Goal: Information Seeking & Learning: Understand process/instructions

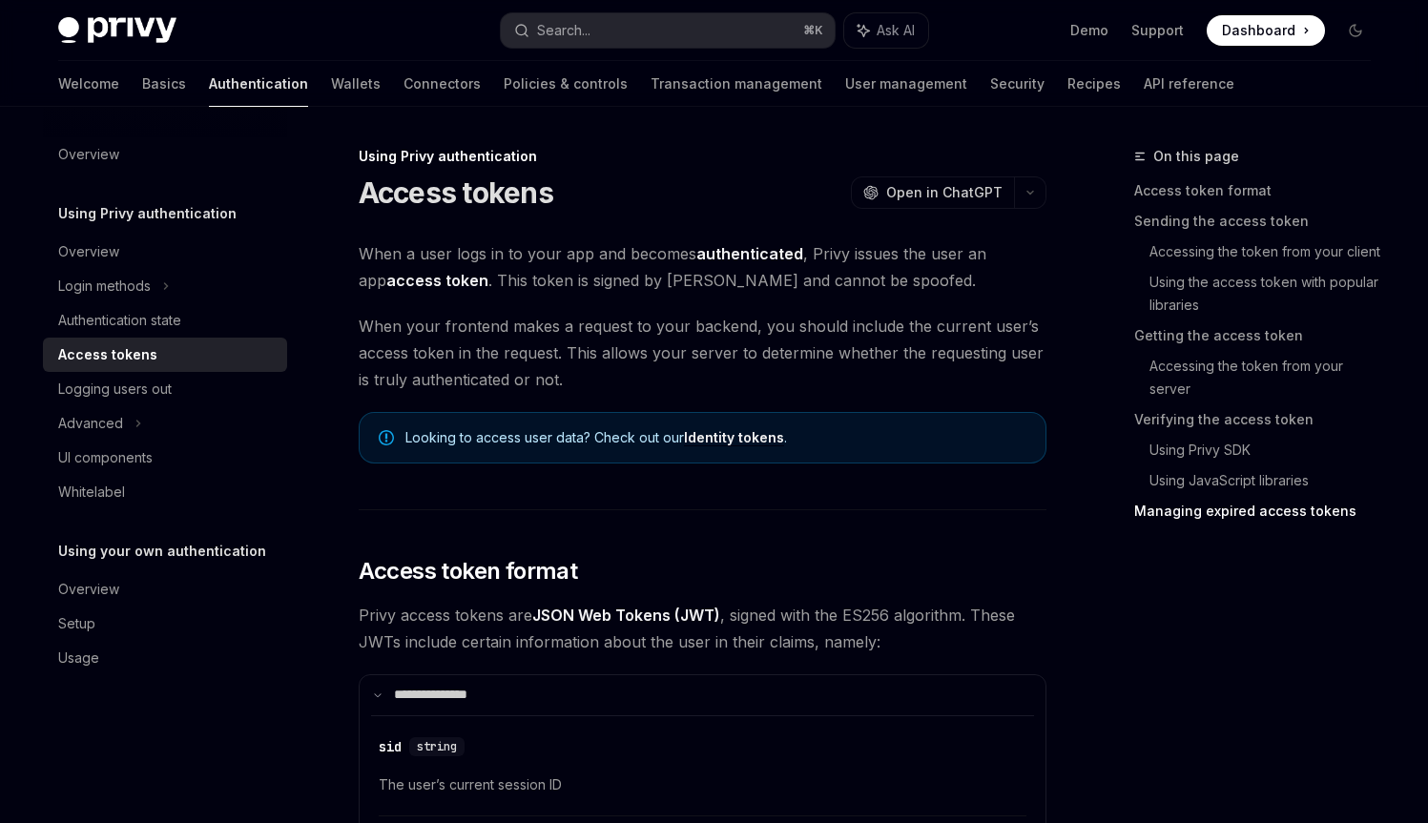
scroll to position [5747, 0]
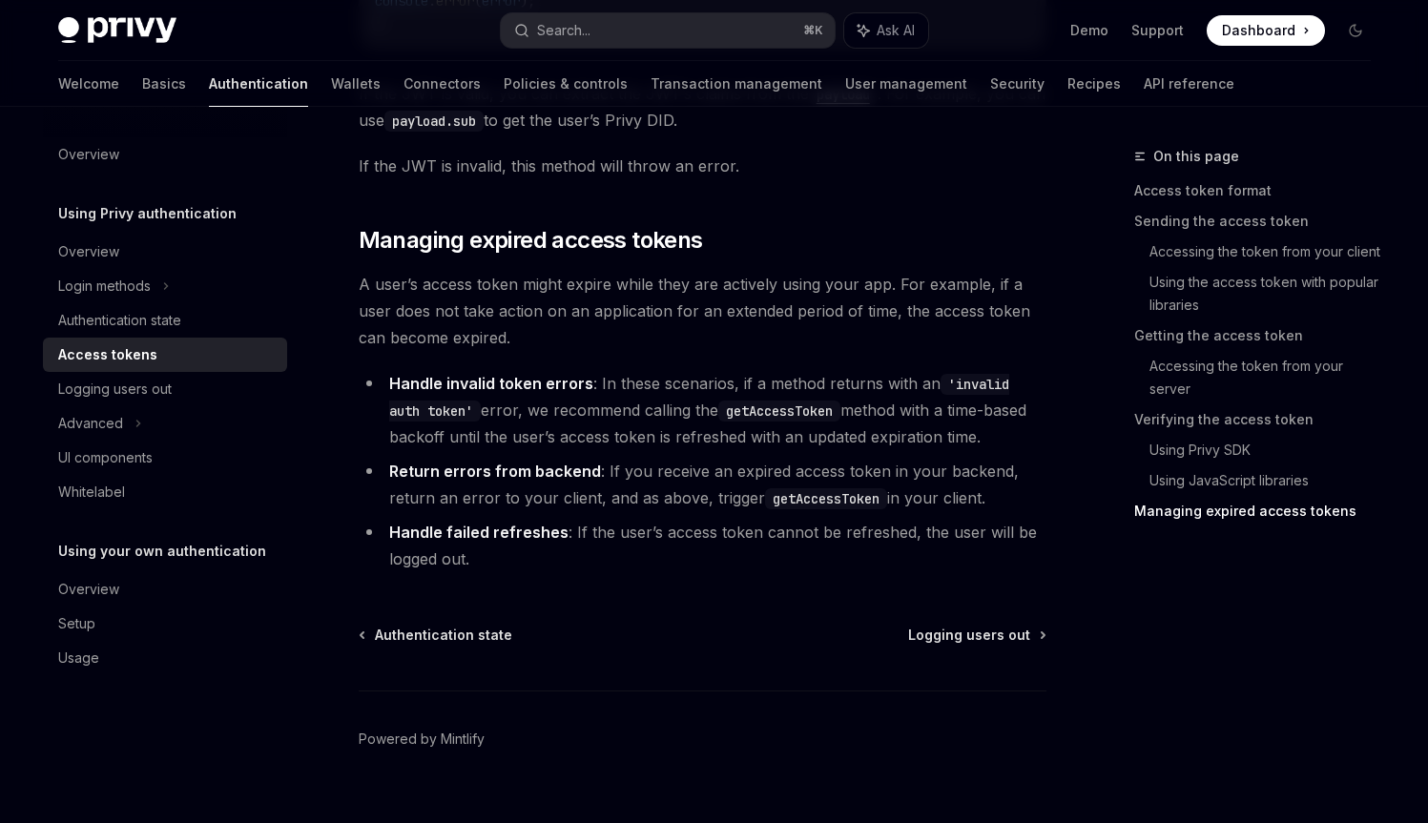
click at [757, 384] on li "Handle invalid token errors : In these scenarios, if a method returns with an '…" at bounding box center [703, 410] width 688 height 80
drag, startPoint x: 757, startPoint y: 384, endPoint x: 799, endPoint y: 389, distance: 42.2
click at [799, 389] on li "Handle invalid token errors : In these scenarios, if a method returns with an '…" at bounding box center [703, 410] width 688 height 80
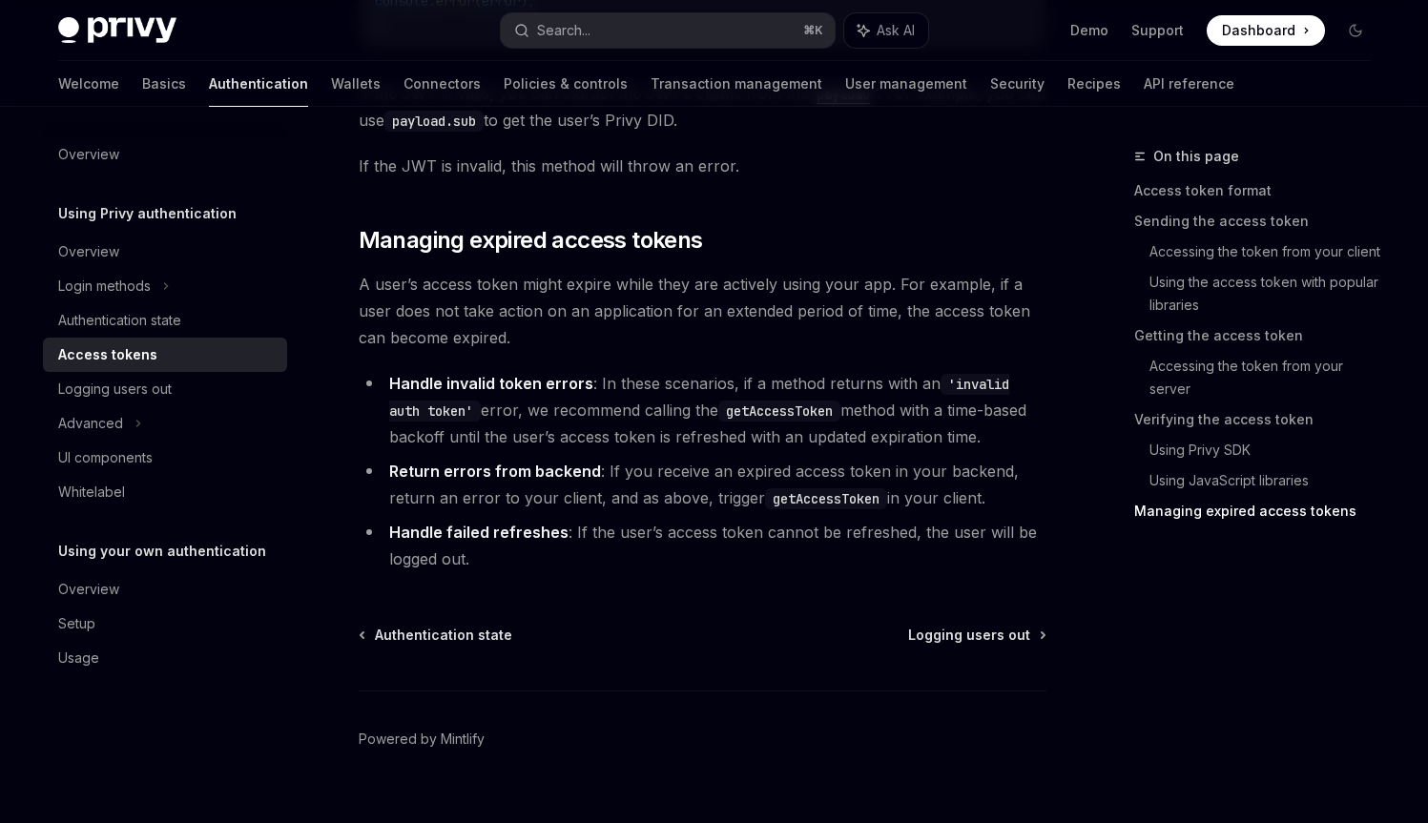
click at [609, 418] on li "Handle invalid token errors : In these scenarios, if a method returns with an '…" at bounding box center [703, 410] width 688 height 80
drag, startPoint x: 609, startPoint y: 418, endPoint x: 619, endPoint y: 417, distance: 9.6
click at [619, 417] on li "Handle invalid token errors : In these scenarios, if a method returns with an '…" at bounding box center [703, 410] width 688 height 80
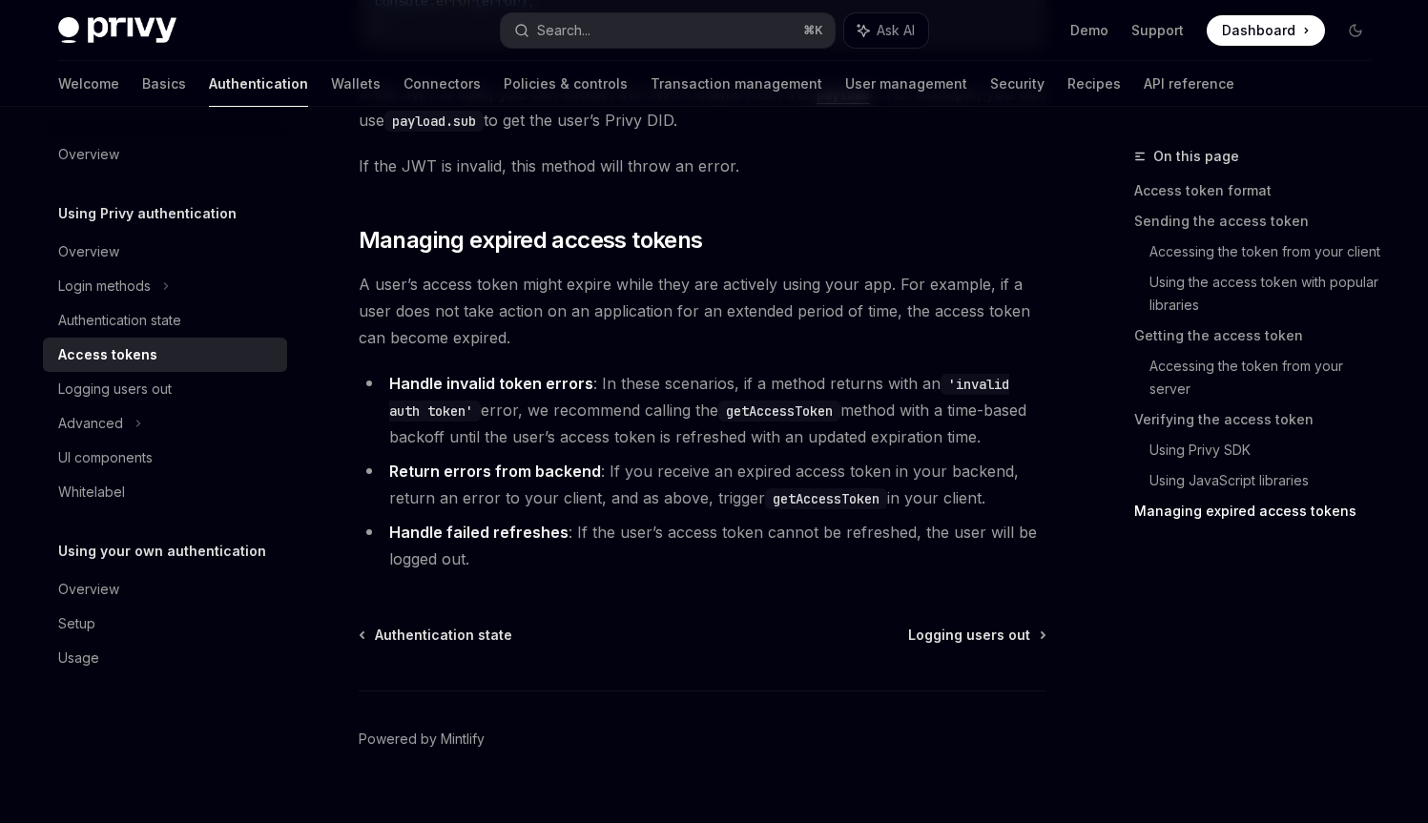
click at [848, 406] on li "Handle invalid token errors : In these scenarios, if a method returns with an '…" at bounding box center [703, 410] width 688 height 80
drag, startPoint x: 849, startPoint y: 406, endPoint x: 945, endPoint y: 416, distance: 96.8
click at [945, 416] on li "Handle invalid token errors : In these scenarios, if a method returns with an '…" at bounding box center [703, 410] width 688 height 80
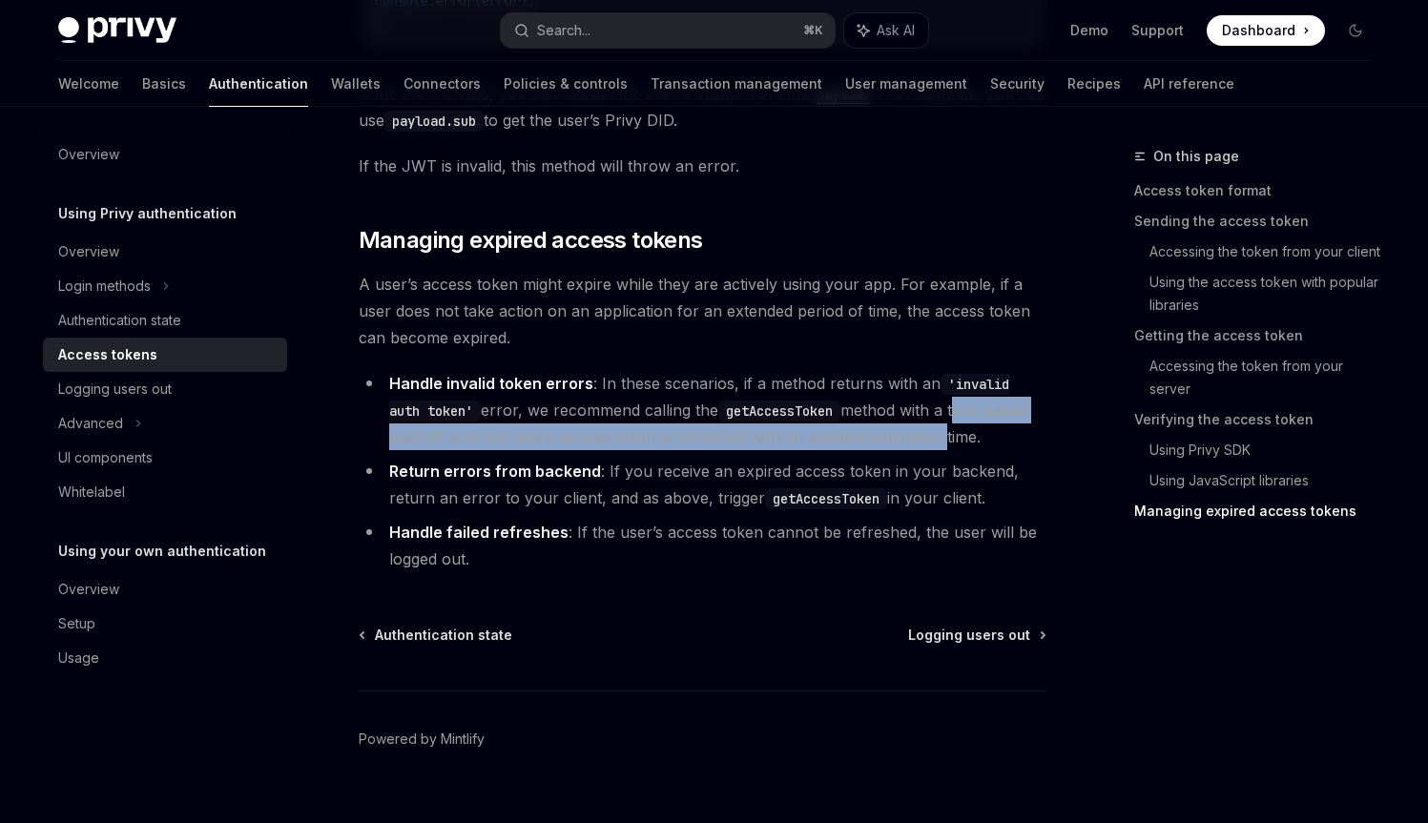
drag, startPoint x: 945, startPoint y: 416, endPoint x: 902, endPoint y: 436, distance: 47.4
click at [902, 436] on li "Handle invalid token errors : In these scenarios, if a method returns with an '…" at bounding box center [703, 410] width 688 height 80
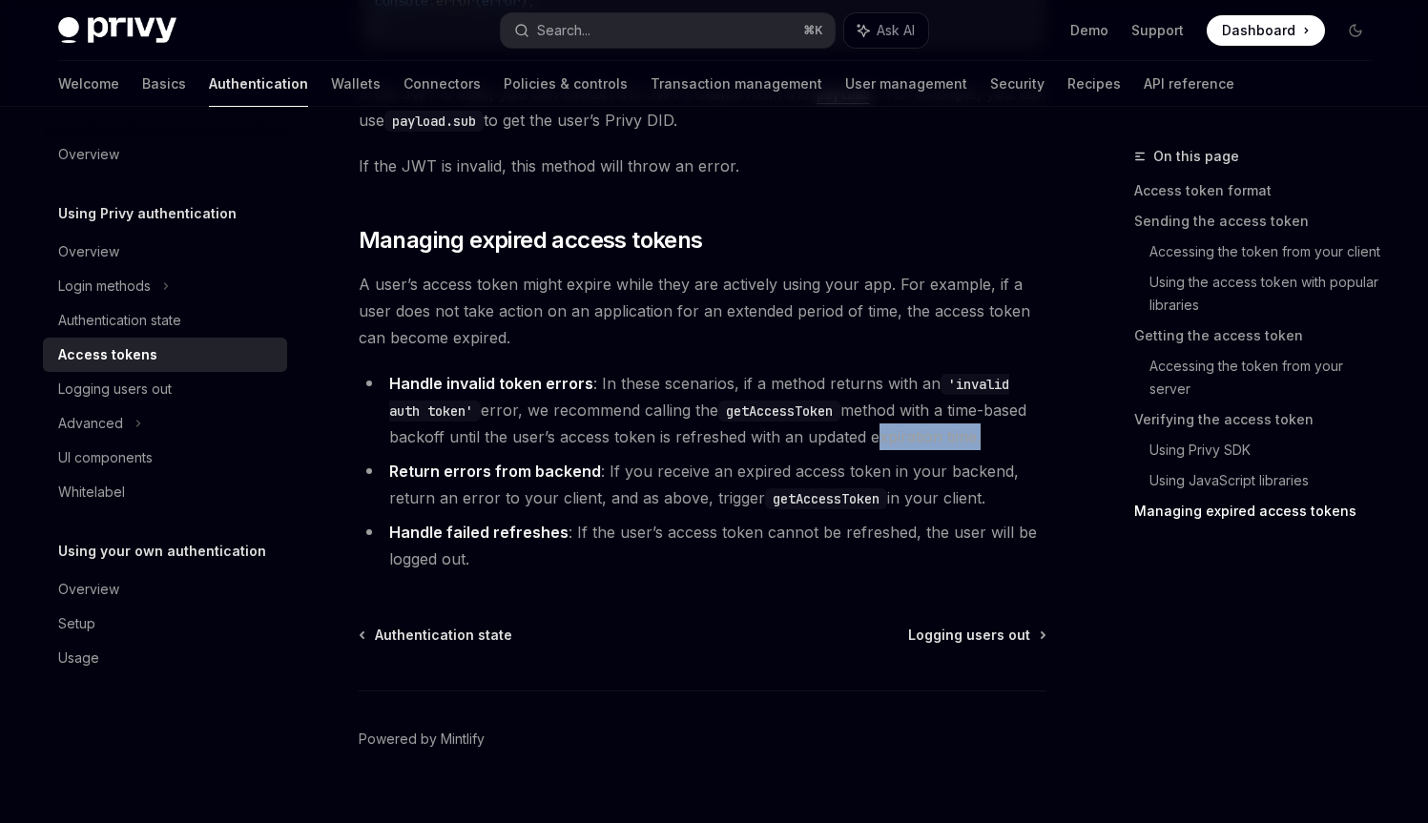
drag, startPoint x: 902, startPoint y: 436, endPoint x: 944, endPoint y: 437, distance: 42.0
click at [944, 437] on li "Handle invalid token errors : In these scenarios, if a method returns with an '…" at bounding box center [703, 410] width 688 height 80
click at [945, 437] on li "Handle invalid token errors : In these scenarios, if a method returns with an '…" at bounding box center [703, 410] width 688 height 80
click at [441, 550] on li "Handle failed refreshes : If the user’s access token cannot be refreshed, the u…" at bounding box center [703, 545] width 688 height 53
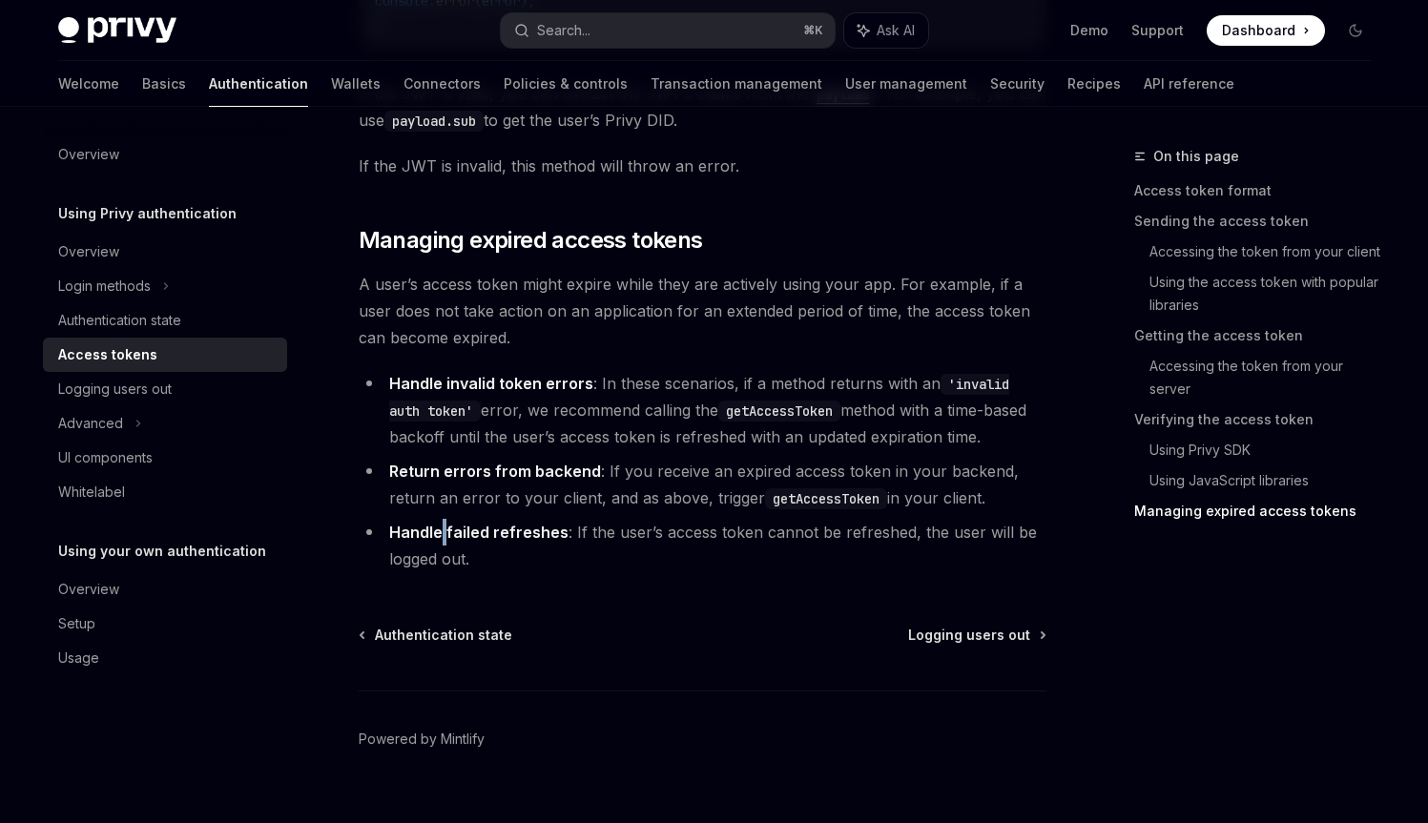
click at [441, 550] on li "Handle failed refreshes : If the user’s access token cannot be refreshed, the u…" at bounding box center [703, 545] width 688 height 53
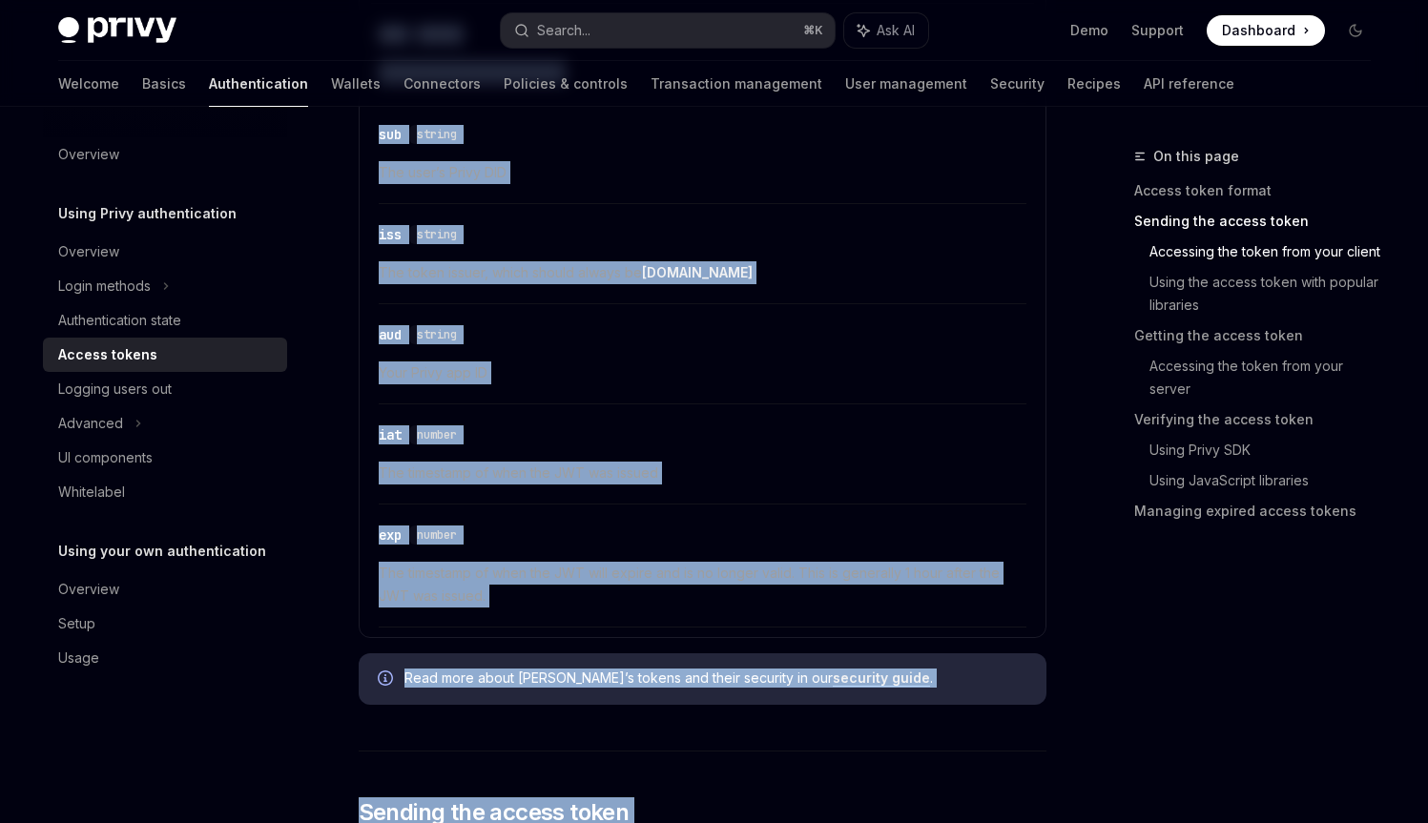
scroll to position [0, 0]
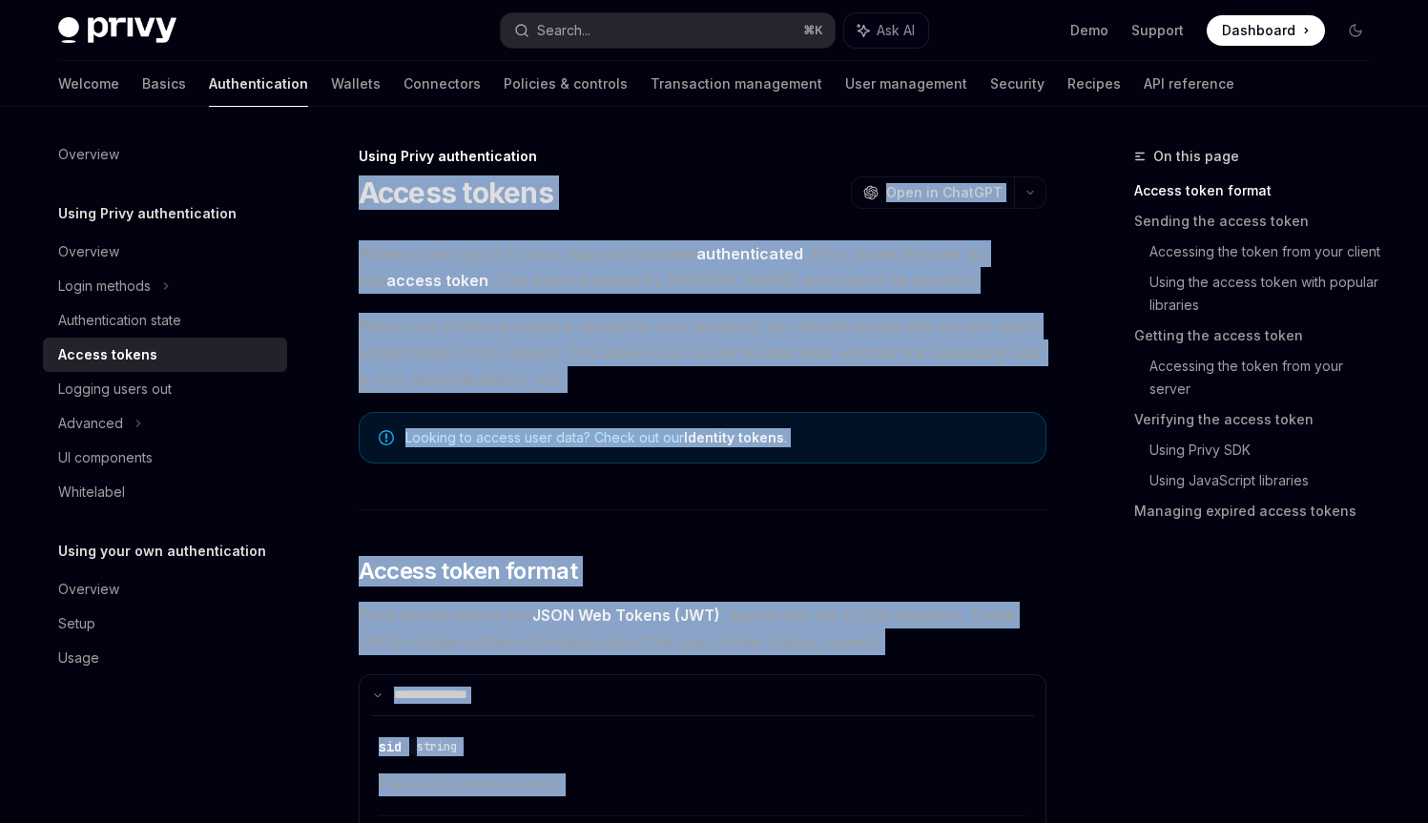
drag, startPoint x: 441, startPoint y: 550, endPoint x: 410, endPoint y: 189, distance: 362.7
